Goal: Find specific page/section: Find specific page/section

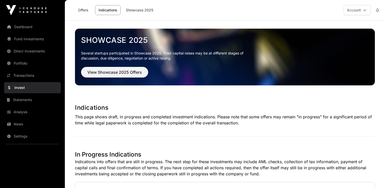
click at [18, 62] on link "Portfolio" at bounding box center [32, 63] width 57 height 11
click at [21, 63] on link "Portfolio" at bounding box center [32, 63] width 57 height 11
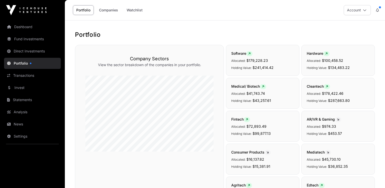
click at [26, 27] on link "Dashboard" at bounding box center [32, 26] width 57 height 11
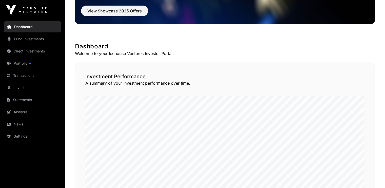
scroll to position [61, 0]
